Goal: Task Accomplishment & Management: Manage account settings

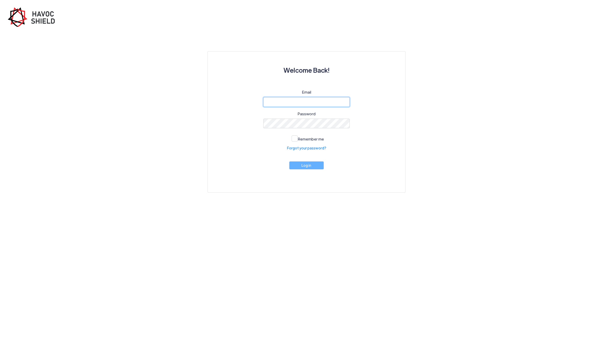
click at [312, 106] on input "email" at bounding box center [306, 102] width 87 height 10
type input "chris@topoutgrp.com"
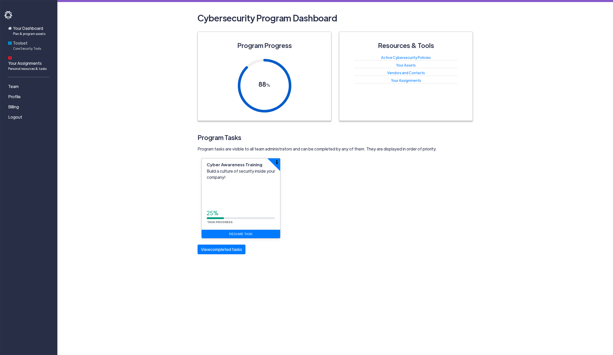
click at [22, 41] on span "Toolset Core Security Tools" at bounding box center [27, 45] width 28 height 11
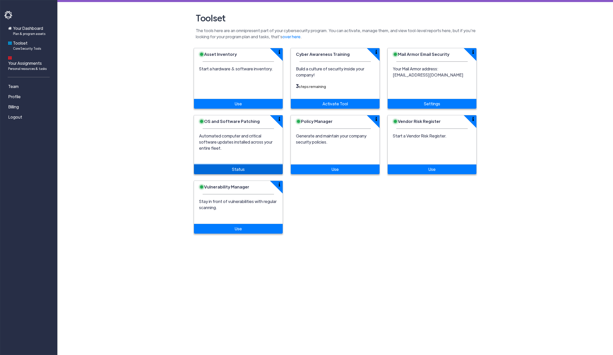
click at [238, 164] on link "Status" at bounding box center [238, 169] width 89 height 10
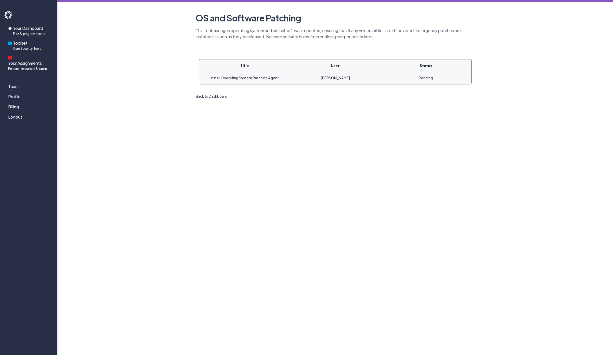
click at [215, 95] on link "Back to Dashboard" at bounding box center [212, 96] width 36 height 8
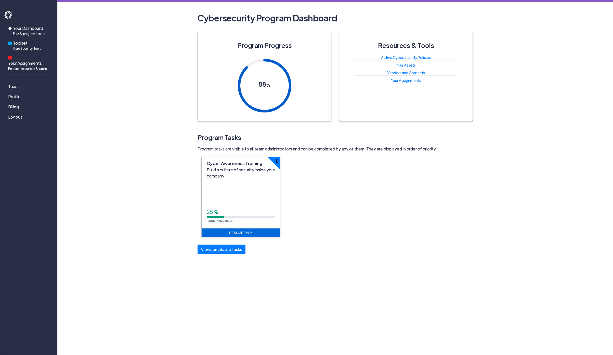
click at [243, 233] on link "Resume Task" at bounding box center [241, 232] width 79 height 9
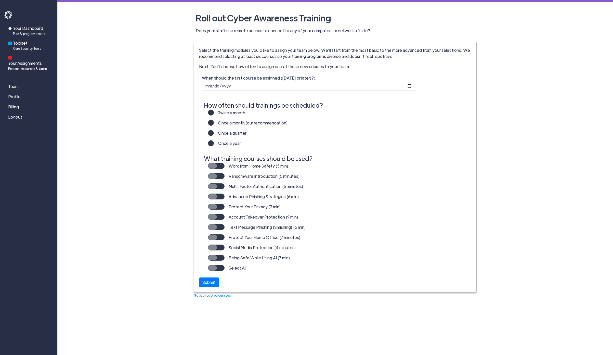
click at [225, 166] on label "Work from Home Safety (5 min)" at bounding box center [257, 168] width 64 height 10
click at [0, 0] on input "Work from Home Safety (5 min)" at bounding box center [0, 0] width 0 height 0
click at [225, 178] on label "Ransomware Introduction (5 minutes)" at bounding box center [262, 178] width 75 height 10
click at [0, 0] on input "Ransomware Introduction (5 minutes)" at bounding box center [0, 0] width 0 height 0
click at [214, 134] on label "Once a quarter" at bounding box center [230, 135] width 33 height 10
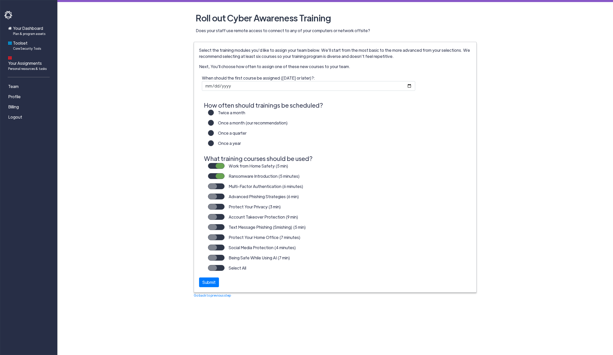
click at [0, 0] on input "Once a quarter" at bounding box center [0, 0] width 0 height 0
click at [257, 86] on input "When should the first course be assigned (tomorrow or later)?:" at bounding box center [309, 86] width 214 height 10
click at [409, 85] on input "When should the first course be assigned (tomorrow or later)?:" at bounding box center [309, 86] width 214 height 10
type input "2025-09-01"
click at [225, 208] on label "Protect Your Privacy (3 min)" at bounding box center [253, 209] width 56 height 10
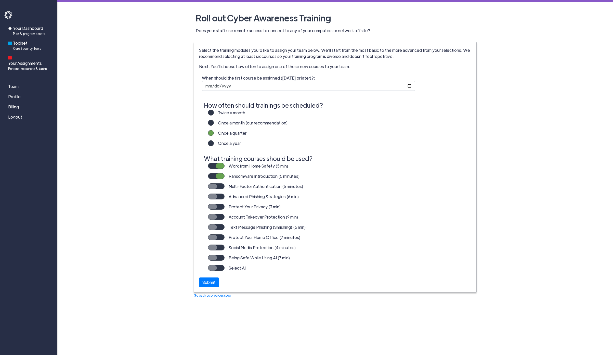
click at [0, 0] on input "Protect Your Privacy (3 min)" at bounding box center [0, 0] width 0 height 0
click at [225, 197] on label "Advanced Phishing Strategies (6 min)" at bounding box center [262, 198] width 74 height 10
click at [0, 0] on input "Advanced Phishing Strategies (6 min)" at bounding box center [0, 0] width 0 height 0
click at [225, 229] on label "Text Message Phishing (Smishing) (5 min)" at bounding box center [265, 229] width 81 height 10
click at [0, 0] on input "Text Message Phishing (Smishing) (5 min)" at bounding box center [0, 0] width 0 height 0
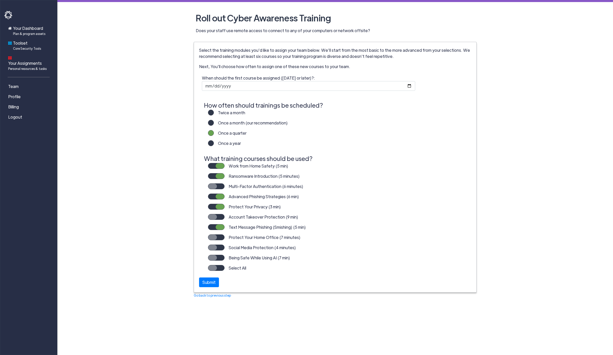
click at [225, 240] on label "Protect Your Home Office (7 minutes)" at bounding box center [263, 239] width 76 height 10
click at [0, 0] on input "Protect Your Home Office (7 minutes)" at bounding box center [0, 0] width 0 height 0
click at [225, 250] on label "Social Media Protection (4 minutes)" at bounding box center [260, 249] width 71 height 10
click at [0, 0] on input "Social Media Protection (4 minutes)" at bounding box center [0, 0] width 0 height 0
click at [225, 257] on label "Being Safe While Using AI (7 min)" at bounding box center [258, 260] width 66 height 10
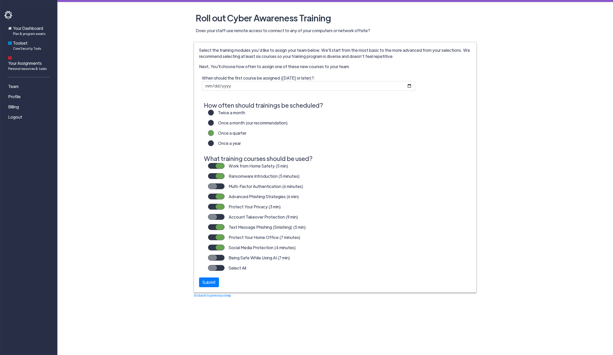
click at [0, 0] on input "Being Safe While Using AI (7 min)" at bounding box center [0, 0] width 0 height 0
click at [225, 218] on label "Account Takeover Protection (9 min)" at bounding box center [262, 219] width 74 height 10
click at [0, 0] on input "Account Takeover Protection (9 min)" at bounding box center [0, 0] width 0 height 0
click at [213, 280] on div "Submit" at bounding box center [209, 281] width 20 height 10
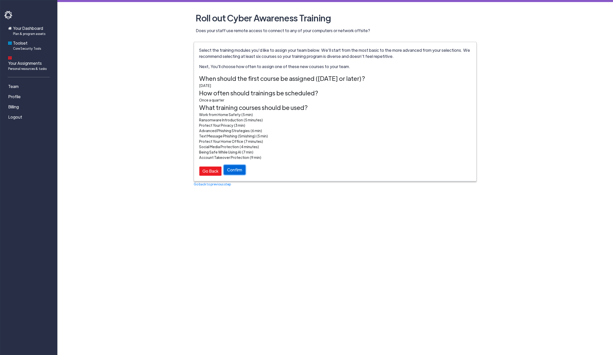
click at [238, 172] on button "Confirm" at bounding box center [235, 170] width 22 height 10
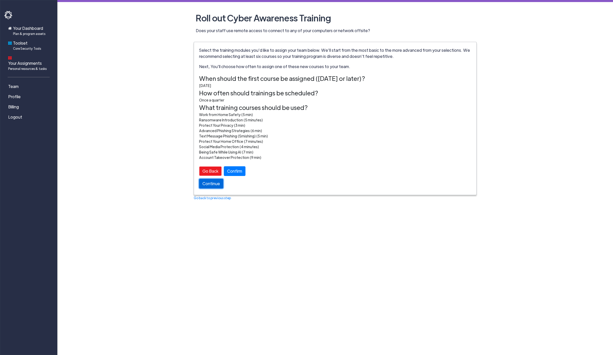
click at [218, 187] on link "Continue" at bounding box center [211, 184] width 24 height 10
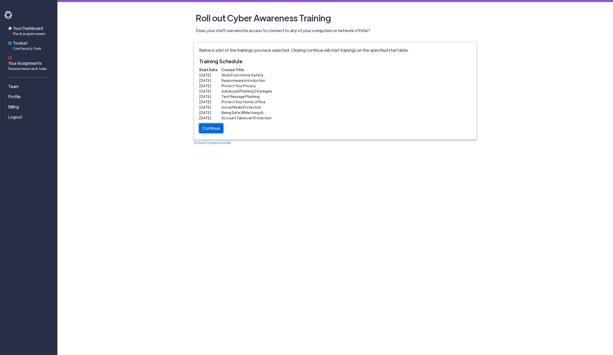
click at [213, 130] on link "Continue" at bounding box center [211, 128] width 24 height 10
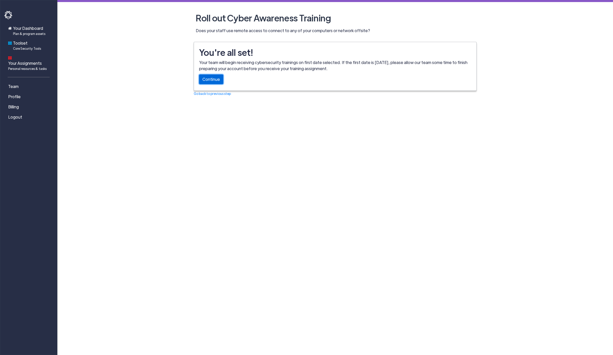
click at [211, 80] on link "Continue" at bounding box center [211, 79] width 24 height 10
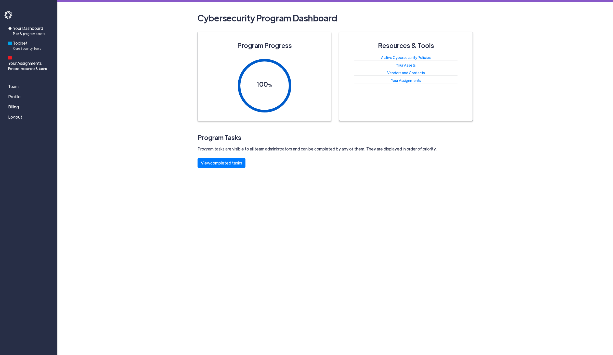
click at [21, 46] on span "Toolset Core Security Tools" at bounding box center [27, 45] width 28 height 11
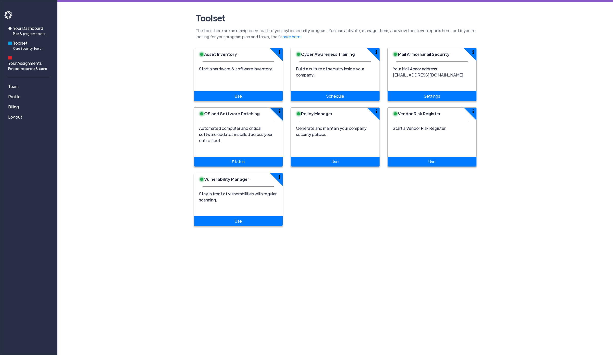
click at [281, 111] on button "button" at bounding box center [282, 107] width 25 height 25
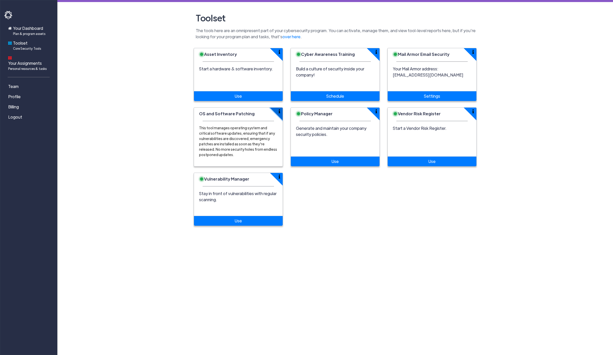
click at [281, 111] on button "button" at bounding box center [282, 107] width 25 height 25
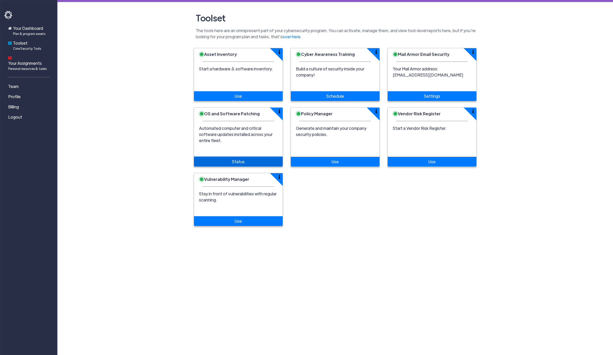
click at [244, 157] on link "Status" at bounding box center [238, 162] width 89 height 10
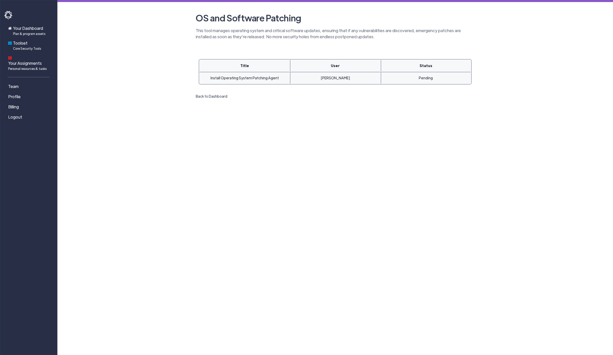
click at [218, 94] on link "Back to Dashboard" at bounding box center [212, 96] width 36 height 8
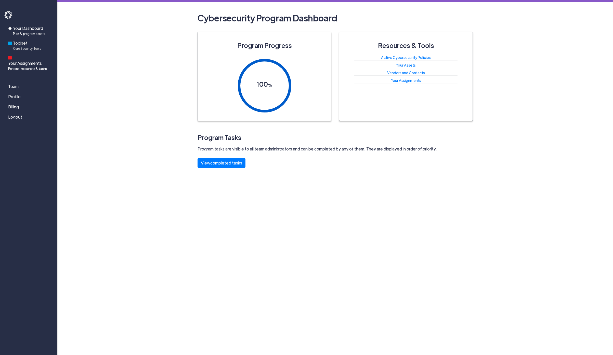
click at [27, 42] on span "Toolset Core Security Tools" at bounding box center [27, 45] width 28 height 11
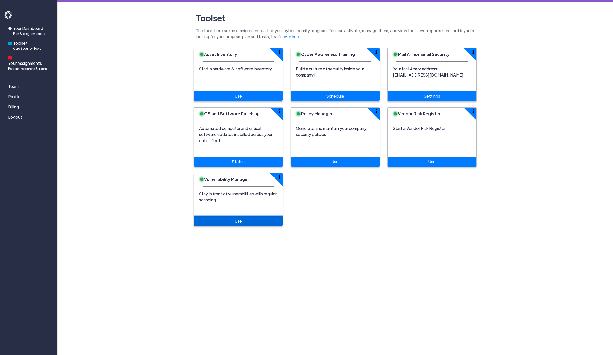
click at [234, 216] on link "Use" at bounding box center [238, 221] width 89 height 10
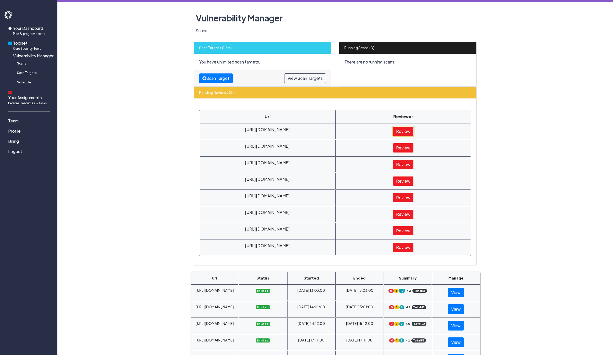
click at [398, 132] on link "Review" at bounding box center [403, 131] width 21 height 10
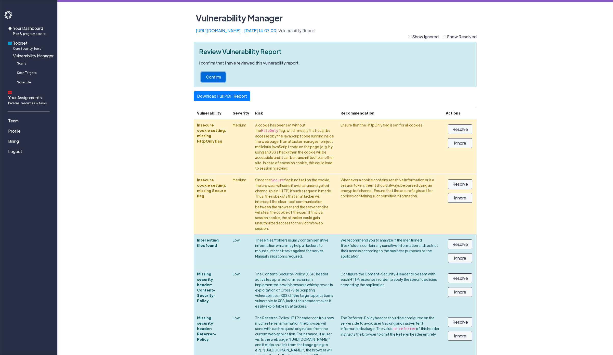
click at [212, 75] on button "Confirm" at bounding box center [213, 77] width 24 height 10
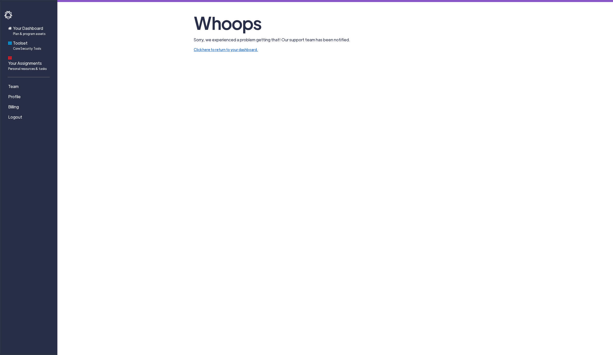
click at [233, 49] on link "Click here to return to your dashboard." at bounding box center [226, 49] width 64 height 5
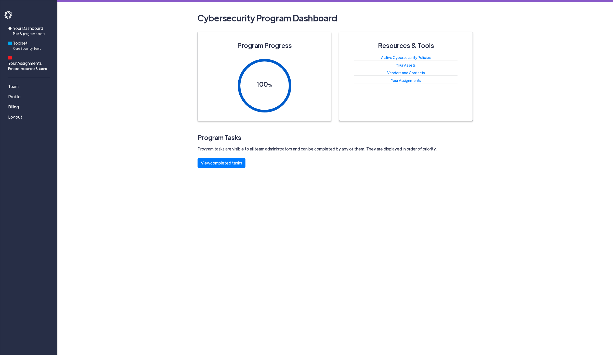
click at [18, 47] on span "Core Security Tools" at bounding box center [27, 48] width 28 height 5
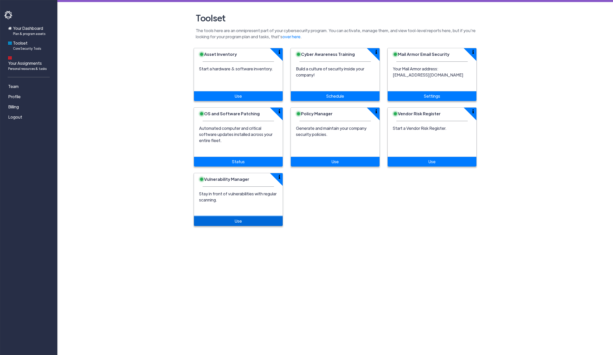
click at [238, 216] on link "Use" at bounding box center [238, 221] width 89 height 10
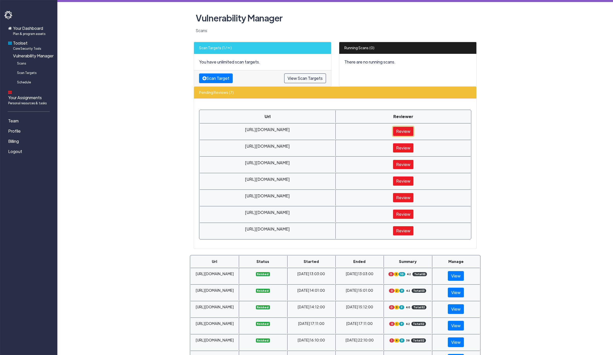
click at [401, 129] on link "Review" at bounding box center [403, 131] width 21 height 10
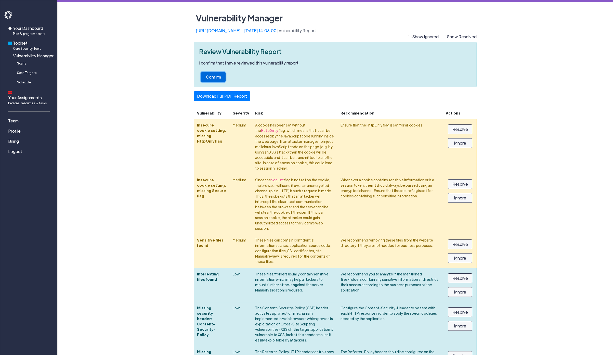
click at [216, 78] on button "Confirm" at bounding box center [213, 77] width 24 height 10
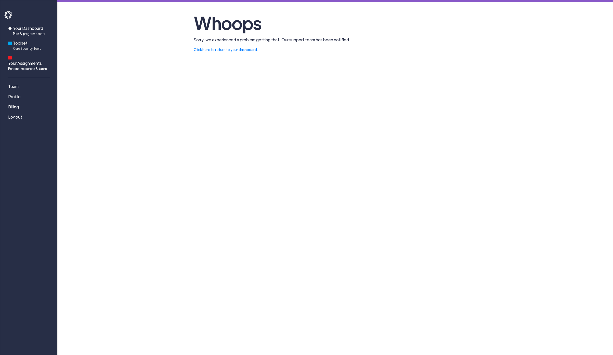
click at [15, 46] on span "Core Security Tools" at bounding box center [27, 48] width 28 height 5
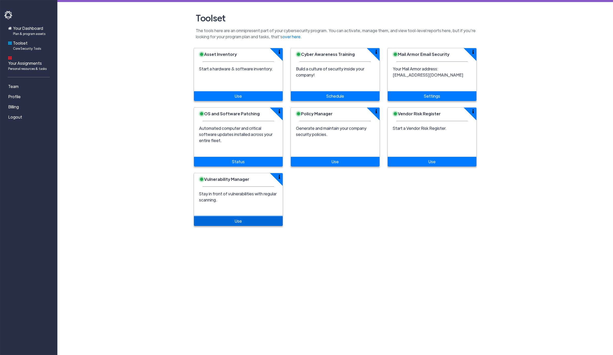
click at [242, 216] on link "Use" at bounding box center [238, 221] width 89 height 10
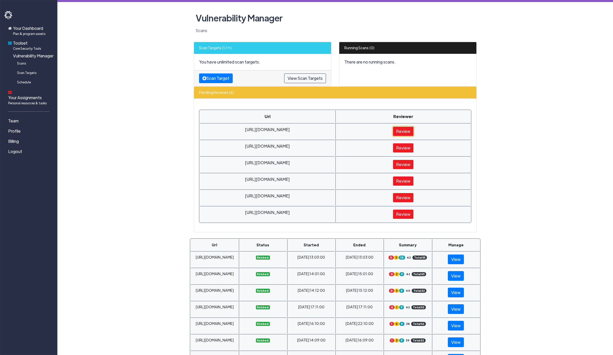
click at [400, 131] on link "Review" at bounding box center [403, 131] width 21 height 10
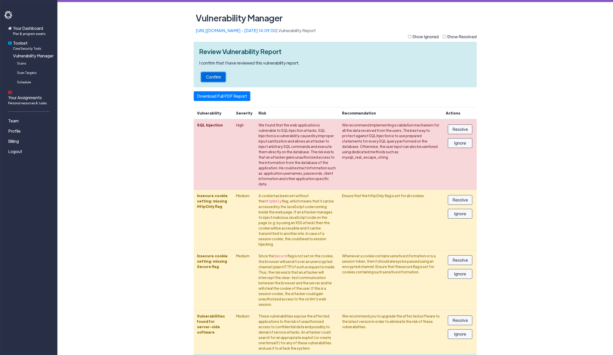
click at [219, 81] on button "Confirm" at bounding box center [213, 77] width 24 height 10
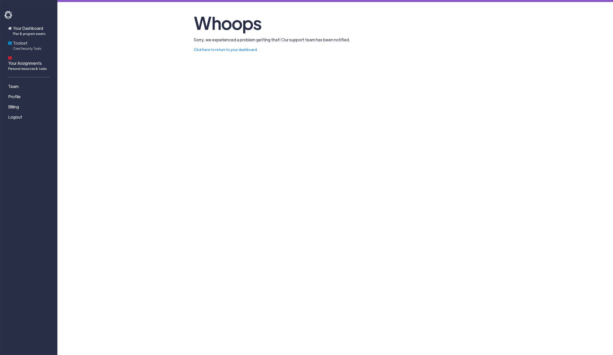
click at [23, 47] on span "Core Security Tools" at bounding box center [27, 48] width 28 height 5
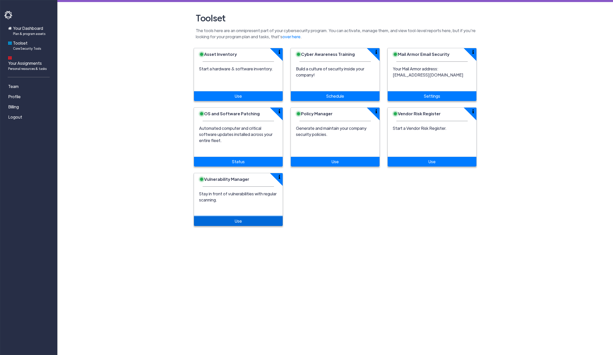
click at [216, 216] on link "Use" at bounding box center [238, 221] width 89 height 10
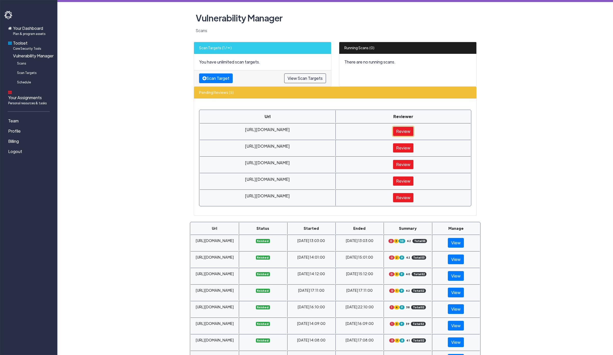
click at [403, 131] on link "Review" at bounding box center [403, 131] width 21 height 10
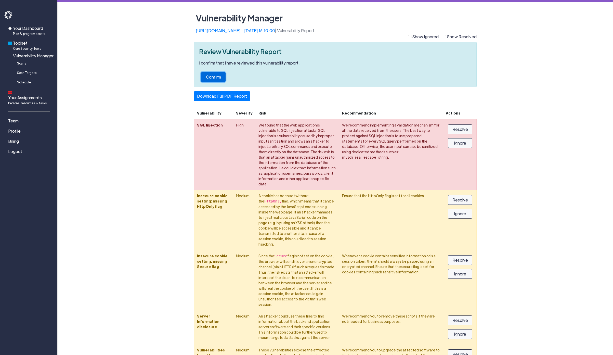
click at [216, 76] on button "Confirm" at bounding box center [213, 77] width 24 height 10
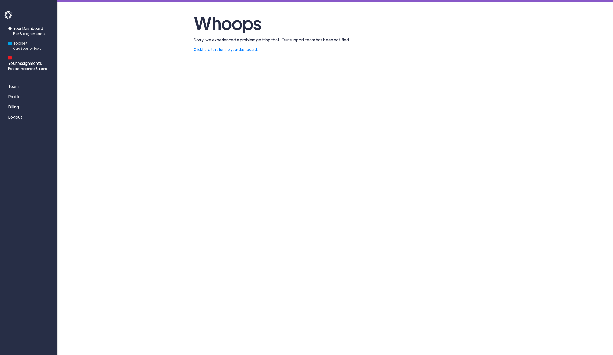
click at [28, 44] on span "Toolset Core Security Tools" at bounding box center [27, 45] width 28 height 11
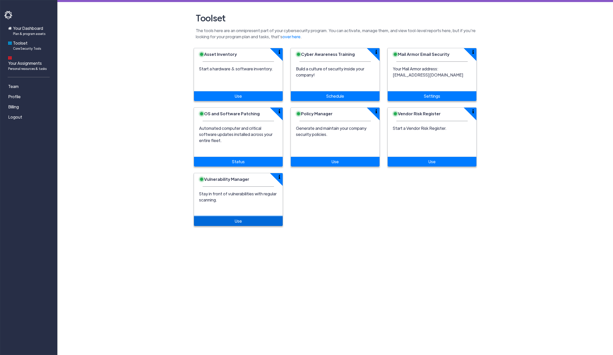
click at [243, 216] on link "Use" at bounding box center [238, 221] width 89 height 10
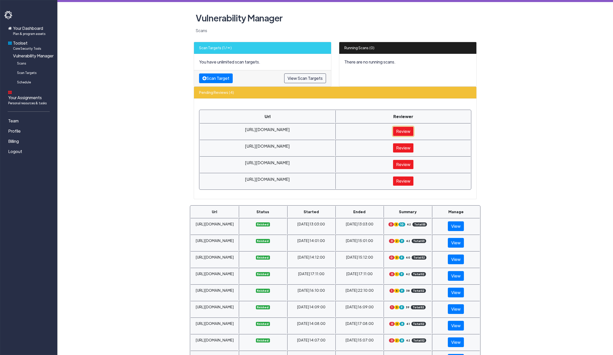
click at [403, 130] on link "Review" at bounding box center [403, 131] width 21 height 10
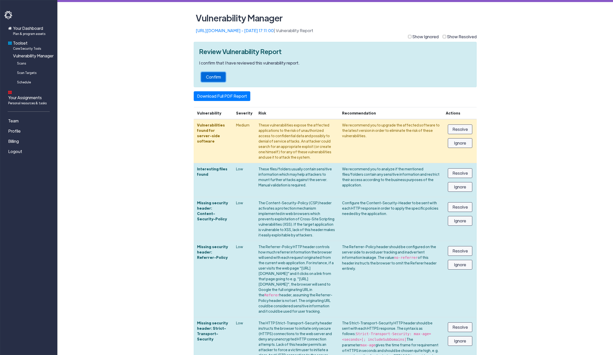
click at [211, 78] on button "Confirm" at bounding box center [213, 77] width 24 height 10
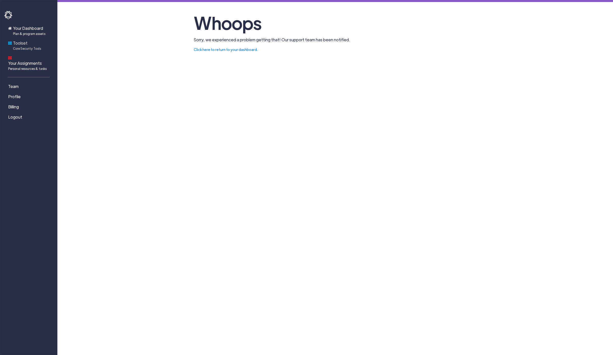
click at [30, 45] on span "Toolset Core Security Tools" at bounding box center [27, 45] width 28 height 11
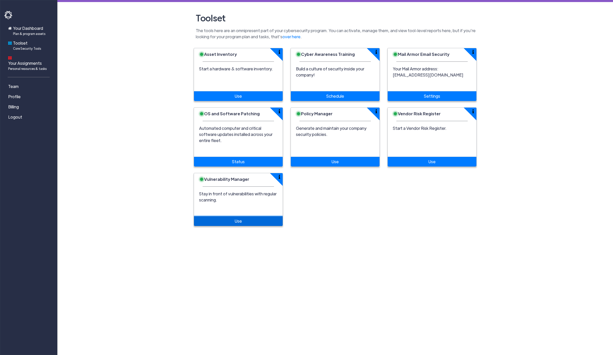
click at [219, 216] on link "Use" at bounding box center [238, 221] width 89 height 10
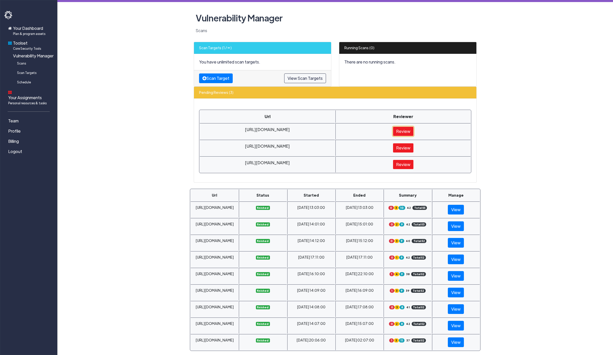
click at [401, 131] on link "Review" at bounding box center [403, 131] width 21 height 10
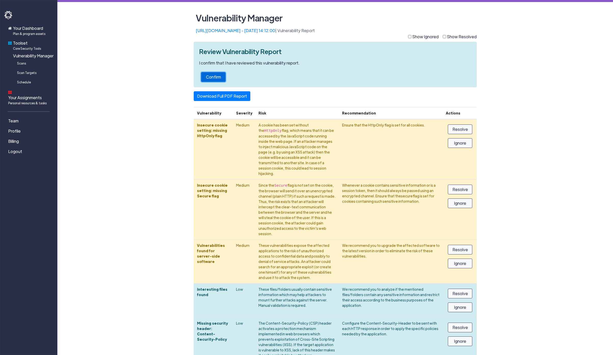
click at [214, 77] on button "Confirm" at bounding box center [213, 77] width 24 height 10
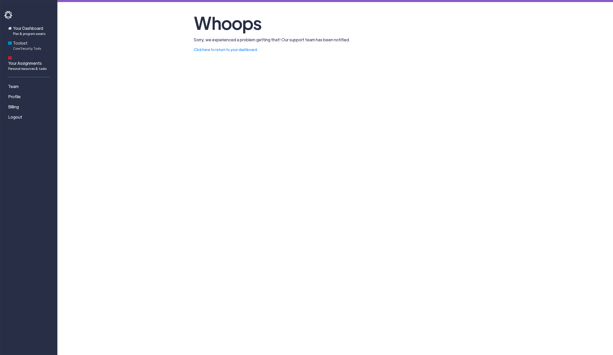
click at [19, 47] on span "Core Security Tools" at bounding box center [27, 48] width 28 height 5
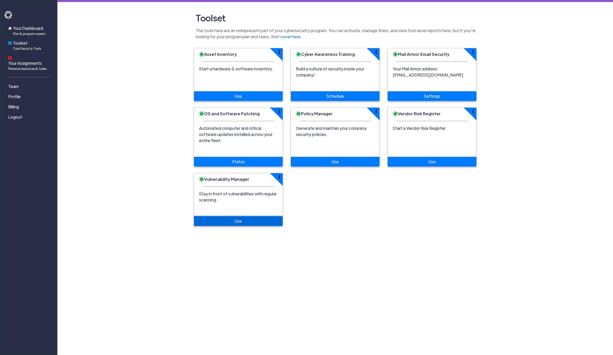
click at [229, 218] on link "Use" at bounding box center [238, 221] width 89 height 10
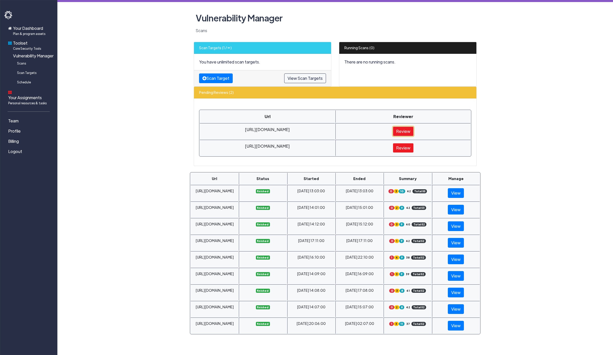
click at [404, 133] on link "Review" at bounding box center [403, 131] width 21 height 10
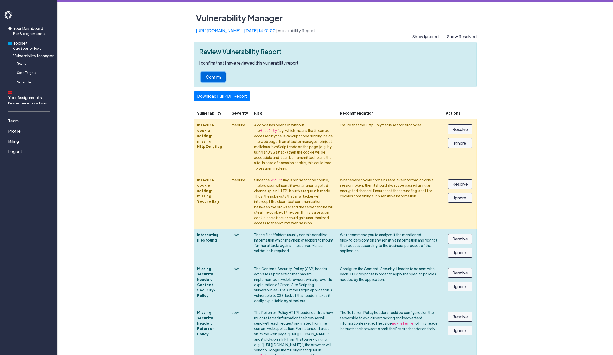
click at [224, 78] on button "Confirm" at bounding box center [213, 77] width 24 height 10
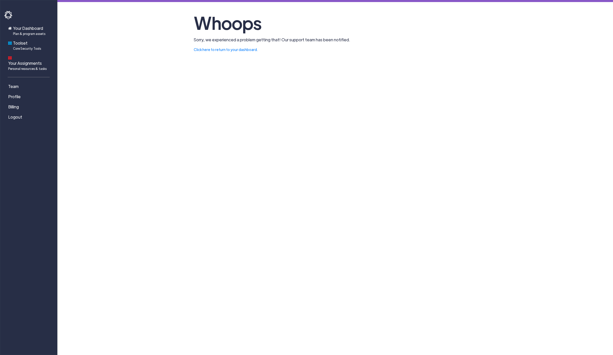
click at [265, 145] on div "Your Dashboard Plan & program assets Toolset Core Security Tools Your Assignmen…" at bounding box center [306, 177] width 613 height 355
click at [23, 45] on span "Toolset Core Security Tools" at bounding box center [27, 45] width 28 height 11
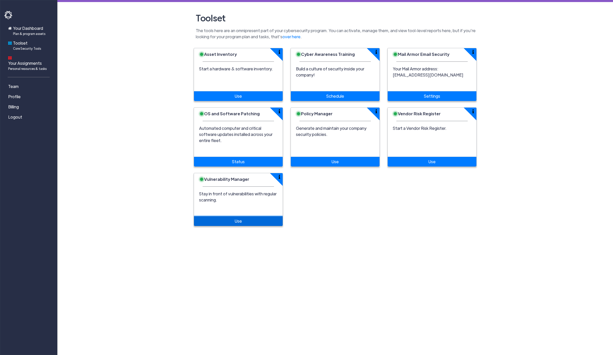
click at [231, 216] on link "Use" at bounding box center [238, 221] width 89 height 10
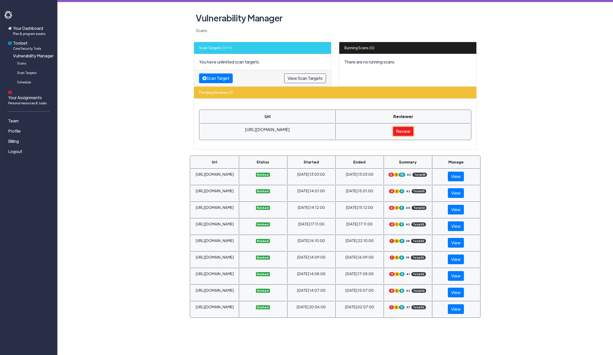
click at [397, 132] on link "Review" at bounding box center [403, 131] width 21 height 10
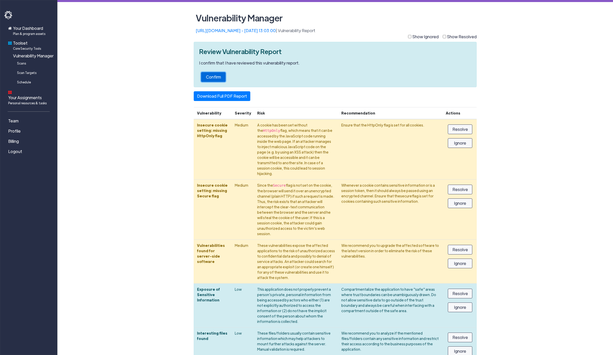
click at [210, 76] on button "Confirm" at bounding box center [213, 77] width 24 height 10
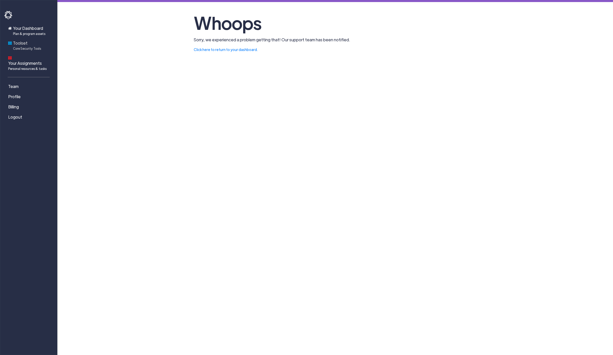
click at [25, 45] on span "Toolset Core Security Tools" at bounding box center [27, 45] width 28 height 11
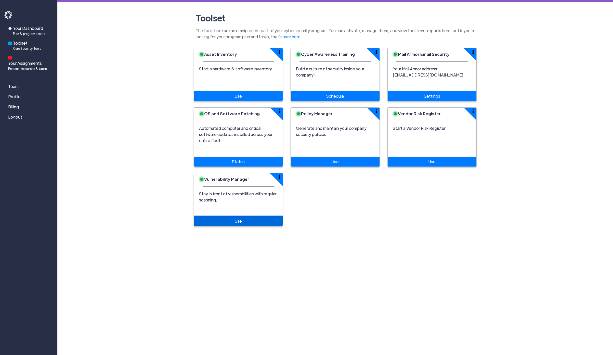
click at [227, 216] on link "Use" at bounding box center [238, 221] width 89 height 10
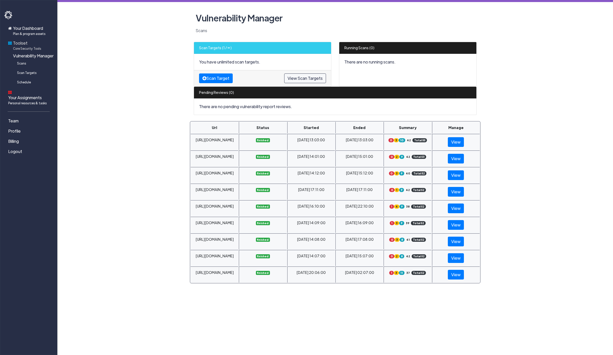
click at [25, 48] on span "Core Security Tools" at bounding box center [27, 48] width 28 height 5
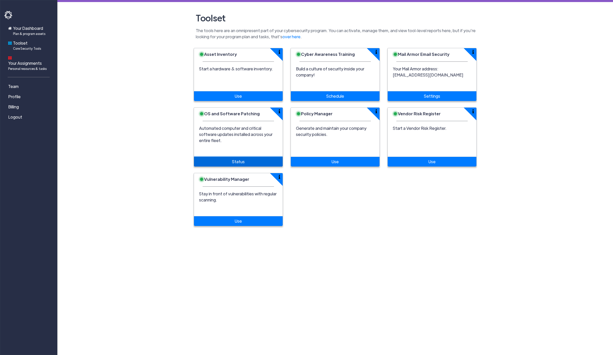
click at [241, 157] on link "Status" at bounding box center [238, 162] width 89 height 10
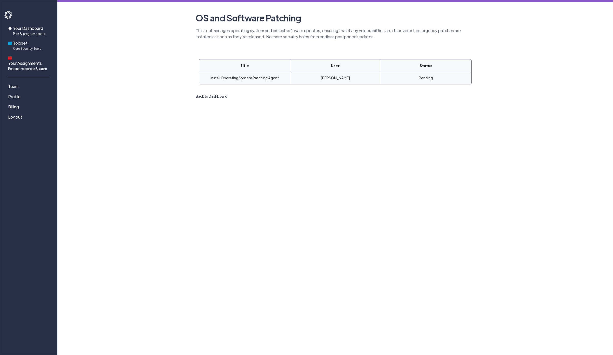
click at [30, 42] on span "Toolset Core Security Tools" at bounding box center [27, 45] width 28 height 11
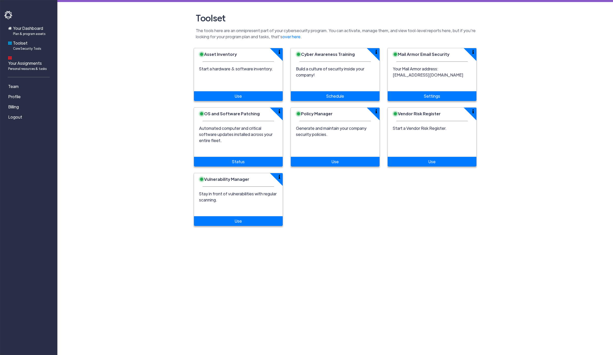
click at [33, 29] on span "Your Dashboard Plan & program assets" at bounding box center [29, 30] width 32 height 11
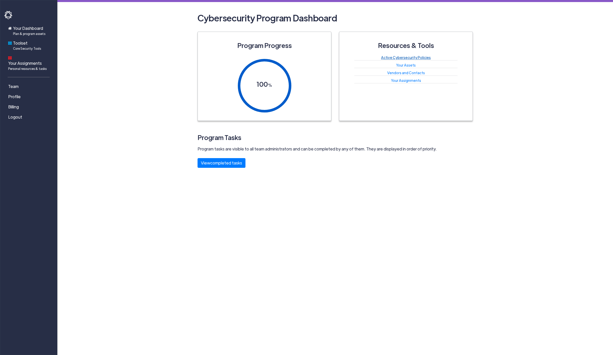
click at [404, 59] on link "Active Cybersecurity Policies" at bounding box center [406, 57] width 50 height 5
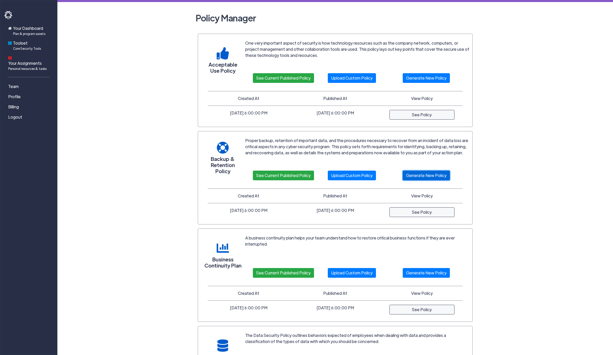
click at [424, 175] on link "Generate New Policy" at bounding box center [426, 176] width 47 height 10
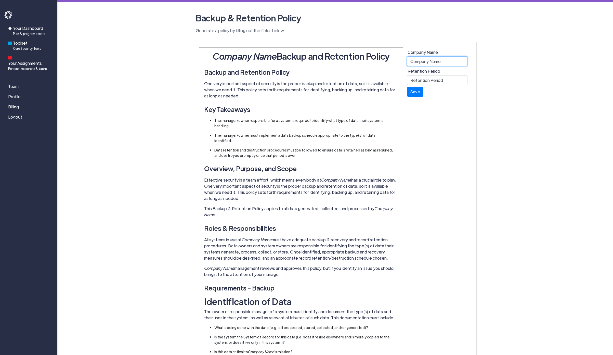
click at [428, 61] on input "Company Name" at bounding box center [437, 61] width 60 height 10
type input "R"
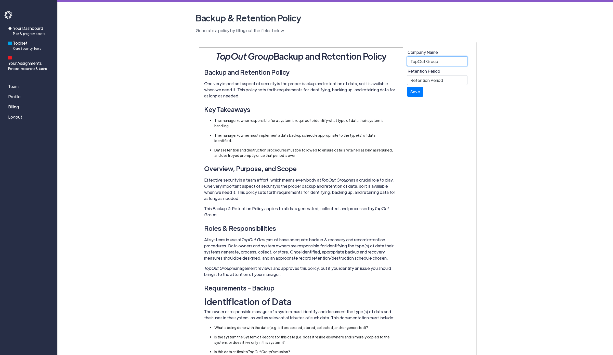
type input "TopOut Group"
click at [438, 78] on input "Retention Period" at bounding box center [437, 80] width 60 height 10
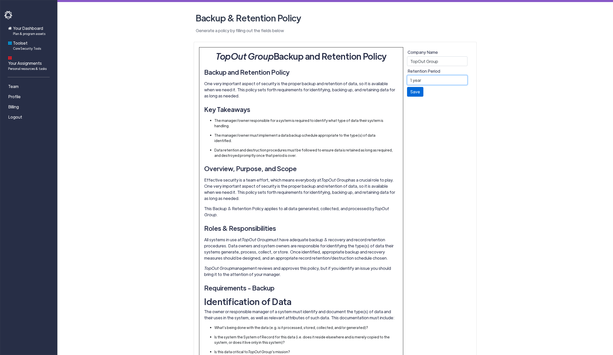
type input "1 year"
click at [419, 92] on button "Save" at bounding box center [415, 92] width 16 height 10
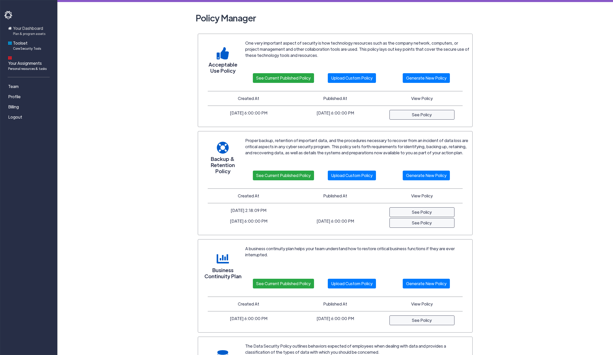
click at [30, 32] on span "Plan & program assets" at bounding box center [29, 33] width 32 height 5
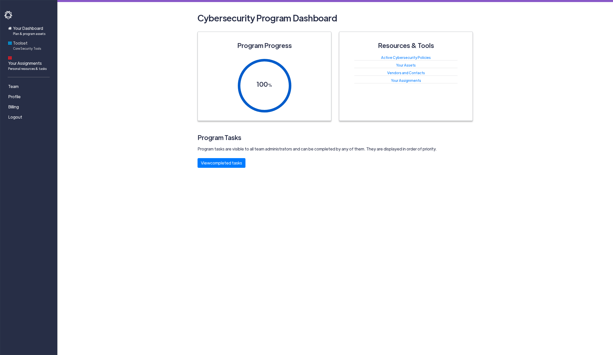
click at [22, 44] on span "Toolset Core Security Tools" at bounding box center [27, 45] width 28 height 11
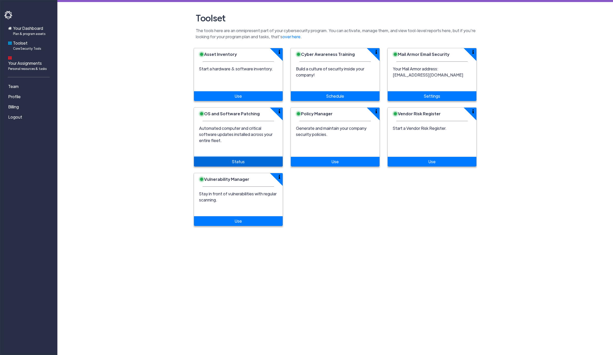
click at [238, 157] on link "Status" at bounding box center [238, 162] width 89 height 10
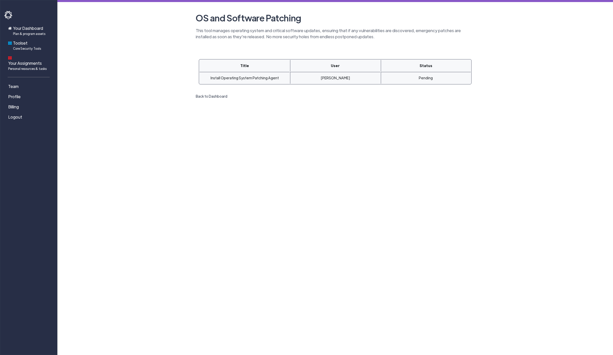
click at [272, 78] on td "Install Operating System Patching Agent" at bounding box center [245, 78] width 90 height 12
copy td "Agent"
click at [272, 78] on td "Install Operating System Patching Agent" at bounding box center [245, 78] width 90 height 12
click at [270, 98] on section "Title User Status Install Operating System Patching Agent [PERSON_NAME] Pending…" at bounding box center [335, 73] width 291 height 51
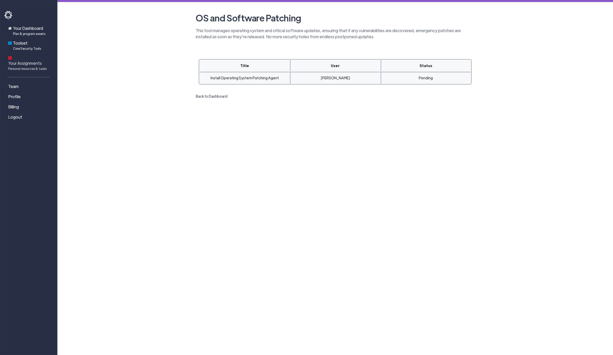
click at [36, 66] on span "Personal resources & tasks" at bounding box center [27, 68] width 38 height 5
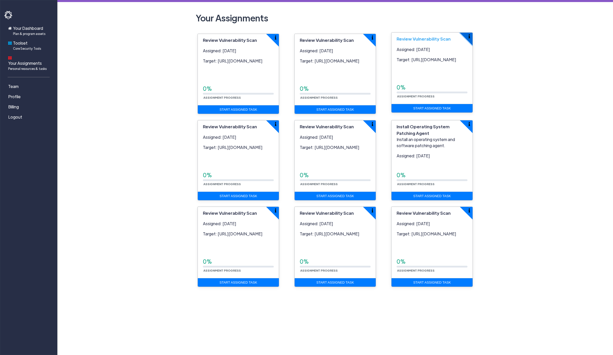
click at [470, 38] on img "button" at bounding box center [470, 36] width 2 height 4
click at [431, 41] on span "Review Vulnerability Scan" at bounding box center [424, 39] width 54 height 6
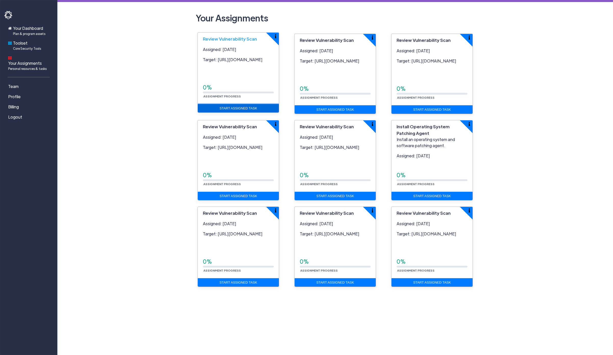
click at [229, 109] on link "Start Assigned Task" at bounding box center [238, 108] width 81 height 9
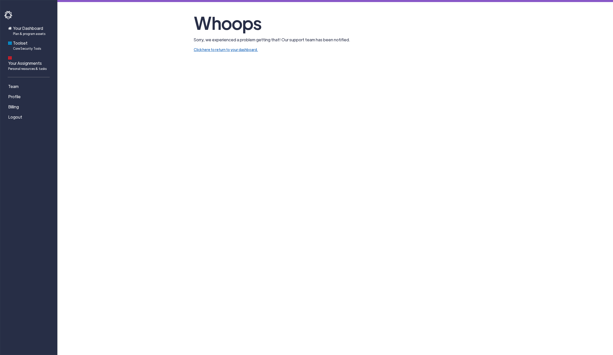
click at [238, 50] on link "Click here to return to your dashboard." at bounding box center [226, 49] width 64 height 5
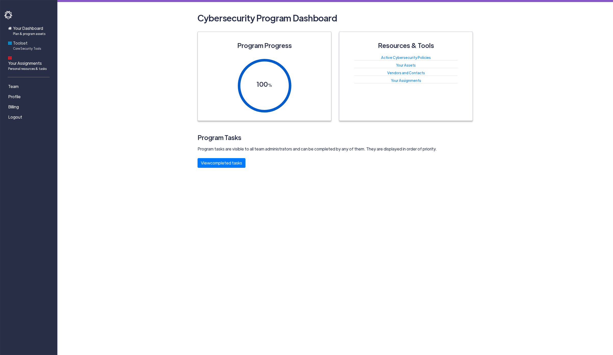
click at [18, 48] on span "Core Security Tools" at bounding box center [27, 48] width 28 height 5
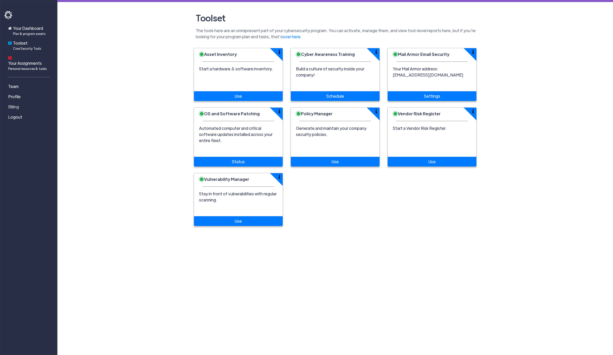
click at [15, 104] on span "Billing" at bounding box center [13, 107] width 11 height 6
